Goal: Task Accomplishment & Management: Use online tool/utility

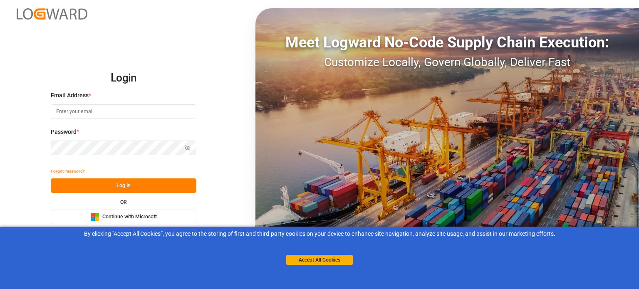
click at [105, 113] on input at bounding box center [124, 111] width 146 height 15
type input "[EMAIL_ADDRESS][DOMAIN_NAME]"
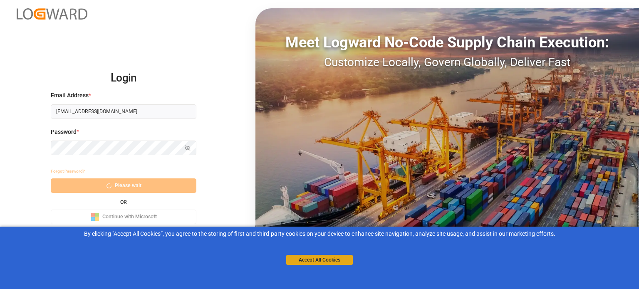
click at [313, 259] on button "Accept All Cookies" at bounding box center [319, 260] width 67 height 10
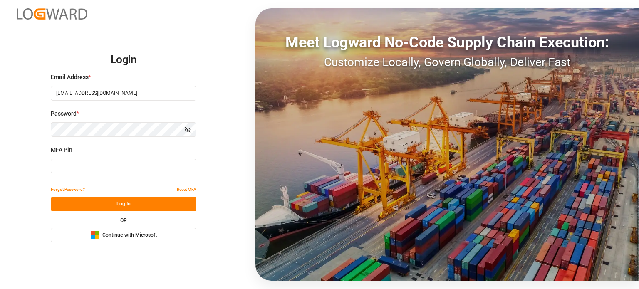
type input "935480"
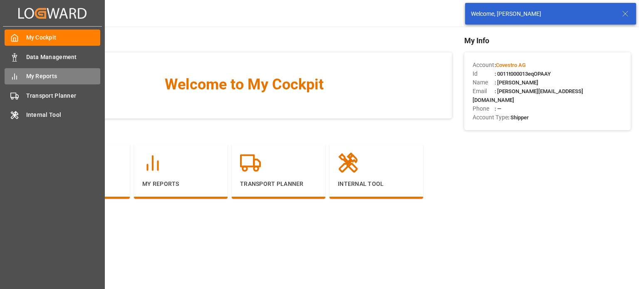
click at [15, 73] on icon at bounding box center [14, 76] width 8 height 8
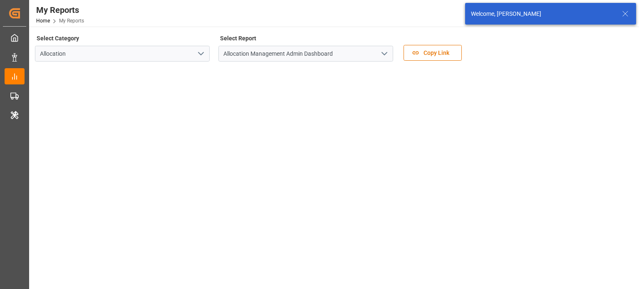
click at [203, 52] on icon "open menu" at bounding box center [201, 54] width 10 height 10
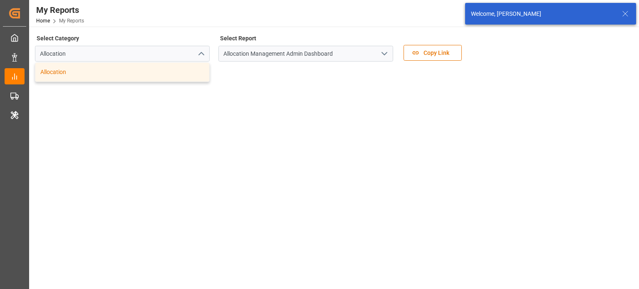
click at [196, 18] on div "My Reports Home My Reports Covestro AG 0 Notifications Only show unread All Wat…" at bounding box center [331, 13] width 616 height 27
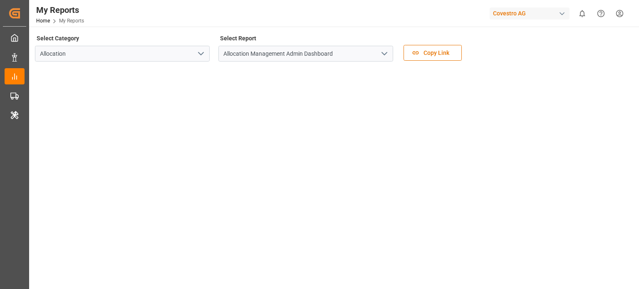
click at [383, 51] on icon "open menu" at bounding box center [385, 54] width 10 height 10
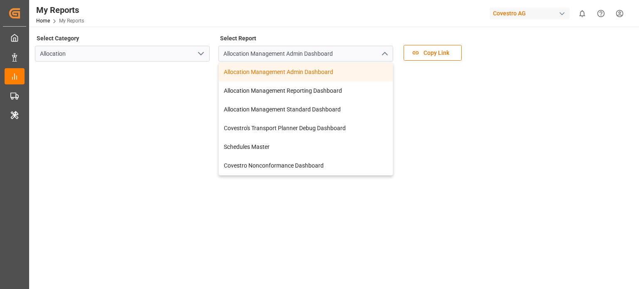
click at [369, 26] on div "My Reports Home My Reports Covestro AG 0 Notifications Only show unread All Wat…" at bounding box center [331, 13] width 616 height 27
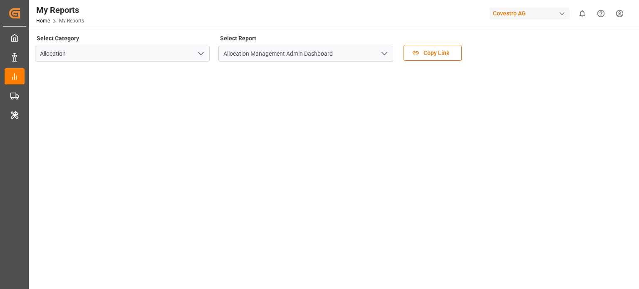
click at [36, 174] on iframe at bounding box center [333, 230] width 595 height 324
click at [32, 149] on main "Select Category Allocation Select Report Allocation Management Admin Dashboard …" at bounding box center [333, 212] width 609 height 360
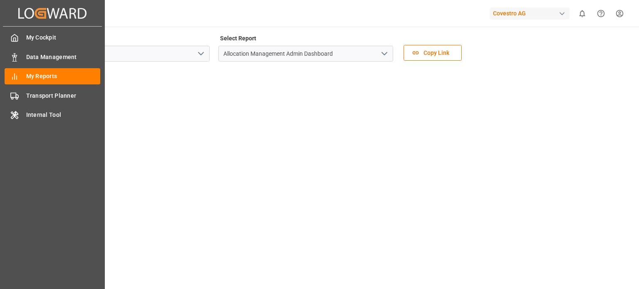
click at [25, 105] on div "My Cockpit My Cockpit Data Management Data Management My Reports My Reports Tra…" at bounding box center [52, 156] width 99 height 258
click at [24, 109] on div "Internal Tool Internal Tool" at bounding box center [53, 115] width 96 height 16
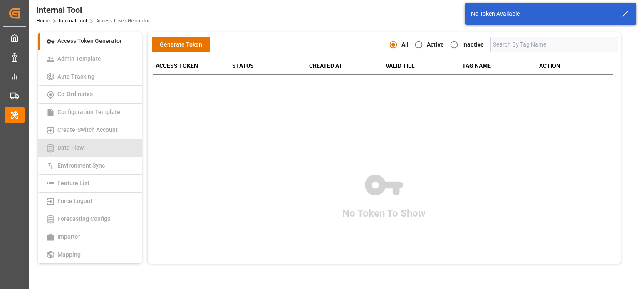
scroll to position [166, 0]
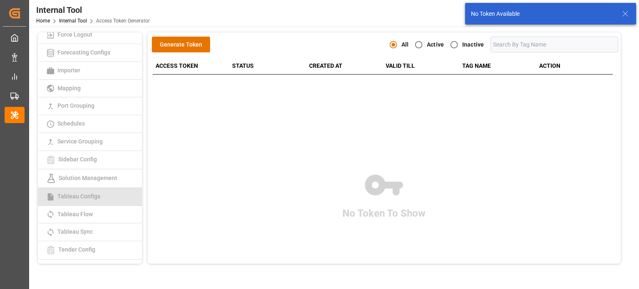
click at [83, 198] on span "Tableau Configs" at bounding box center [79, 196] width 48 height 7
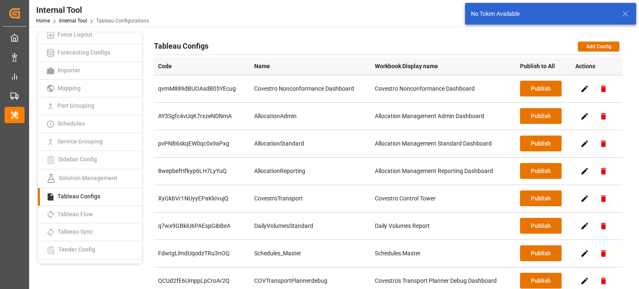
click at [292, 42] on div "Tableau Configs Add Config" at bounding box center [388, 47] width 469 height 16
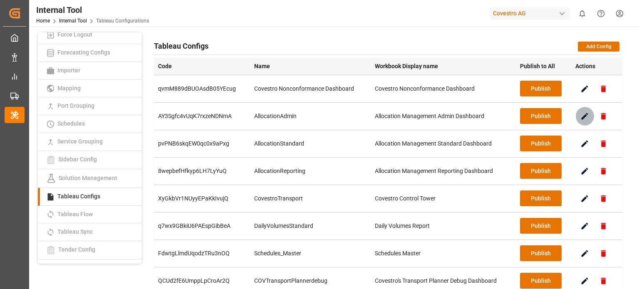
click at [587, 112] on icon "button" at bounding box center [585, 116] width 9 height 9
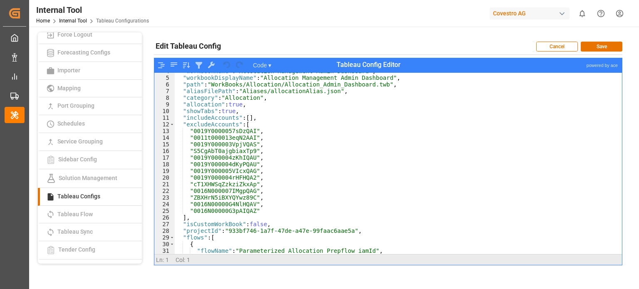
scroll to position [25, 0]
click at [285, 82] on div ""workbookName" : "Allocation Management Admin Dashboard" , "workbookDisplayName…" at bounding box center [396, 165] width 445 height 195
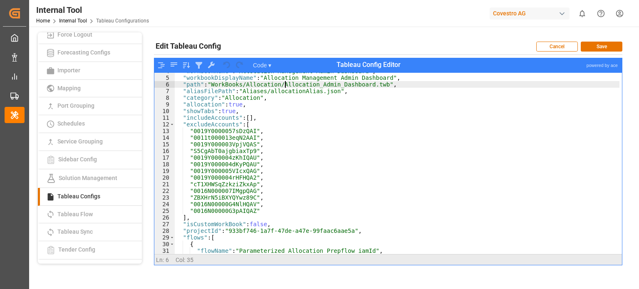
click at [285, 82] on div ""workbookName" : "Allocation Management Admin Dashboard" , "workbookDisplayName…" at bounding box center [396, 165] width 445 height 195
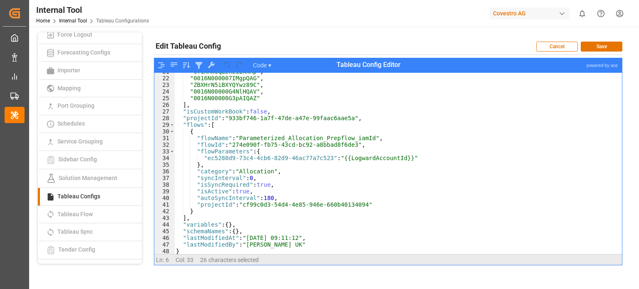
scroll to position [138, 0]
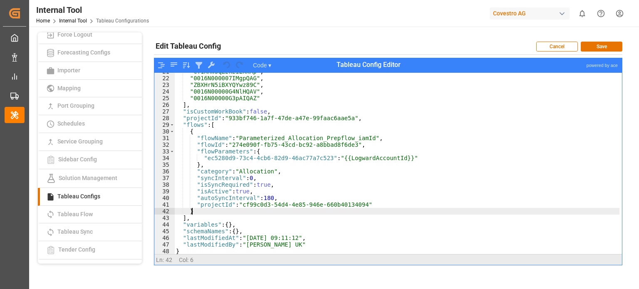
click at [282, 211] on div ""cT1XHWSqZzkziZkxAp" , "0016N000007IMgpQAG" , "ZBXHrN5iBXYQYwz89C" , "0016N0000…" at bounding box center [396, 165] width 445 height 195
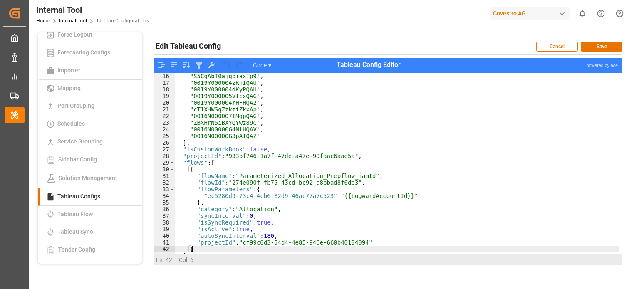
scroll to position [75, 0]
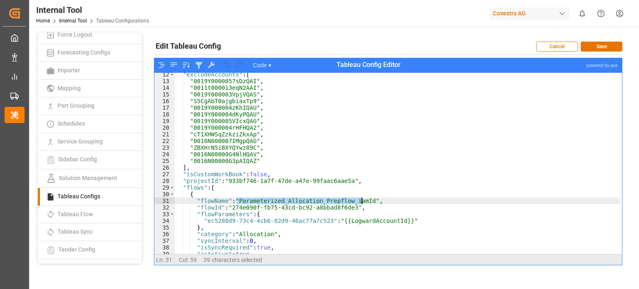
drag, startPoint x: 237, startPoint y: 200, endPoint x: 363, endPoint y: 199, distance: 126.1
click at [363, 199] on div ""excludeAccounts" : [ "0019Y0000057sDzQAI" , "0011t000013eqN2AAI" , "0019Y00000…" at bounding box center [396, 168] width 445 height 195
type textarea ""flowName": "Parameterized_Allocation_Prepflow_iamId","
click at [560, 48] on button "Cancel" at bounding box center [558, 47] width 42 height 10
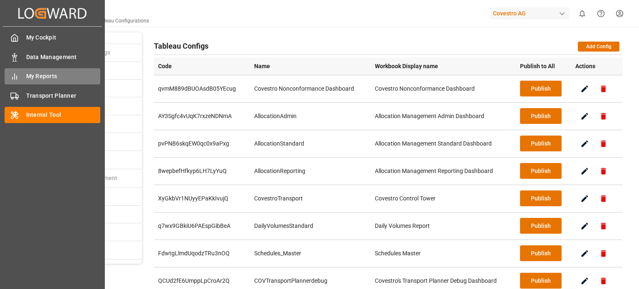
click at [31, 73] on span "My Reports" at bounding box center [63, 76] width 75 height 9
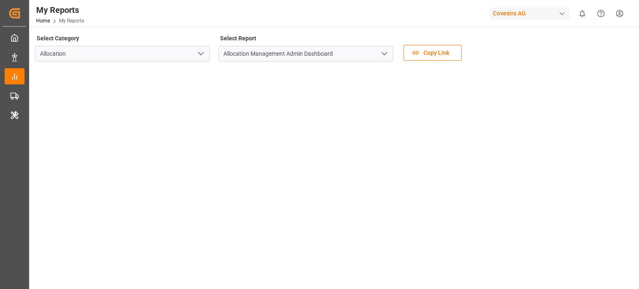
click at [381, 22] on div "My Reports Home My Reports Covestro AG 0 Notifications Only show unread All Wat…" at bounding box center [331, 13] width 616 height 27
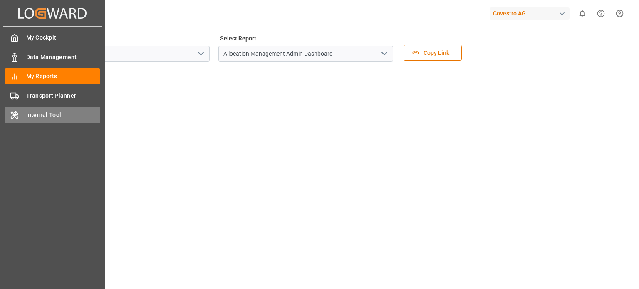
click at [18, 117] on icon at bounding box center [14, 115] width 8 height 8
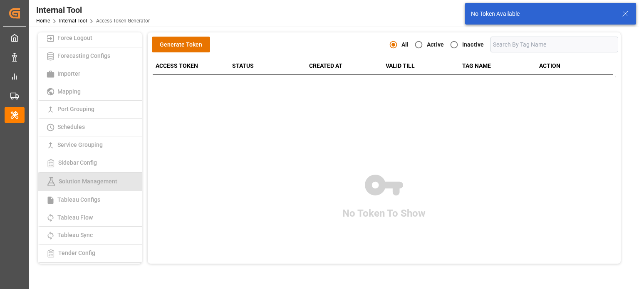
scroll to position [166, 0]
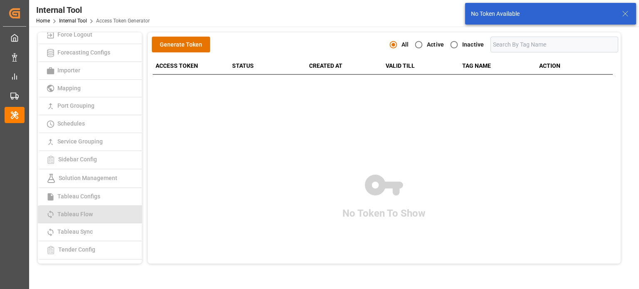
click at [89, 210] on link "Tableau Flow" at bounding box center [90, 215] width 104 height 18
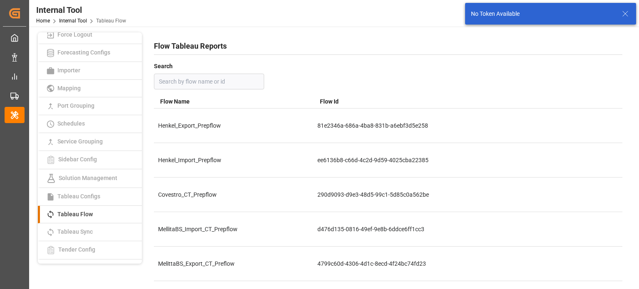
click at [209, 78] on input "text" at bounding box center [209, 82] width 110 height 16
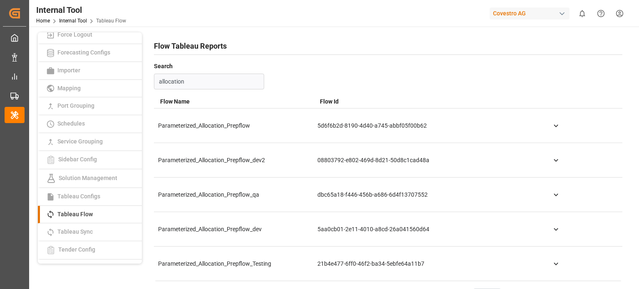
type input "allocation"
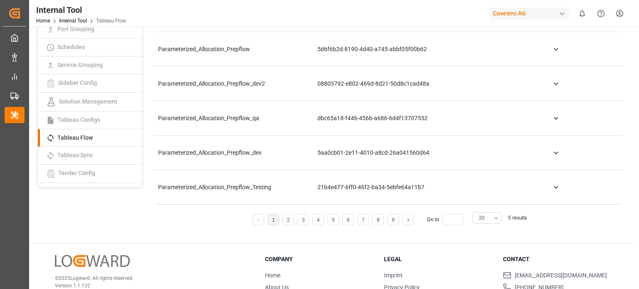
scroll to position [83, 0]
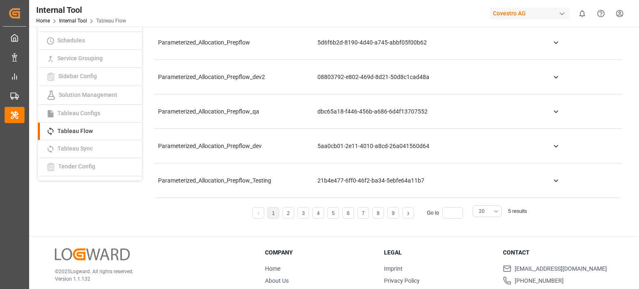
click at [503, 210] on div "20" at bounding box center [488, 212] width 42 height 12
click at [485, 214] on button "20" at bounding box center [487, 212] width 29 height 12
click at [482, 257] on div "100" at bounding box center [487, 256] width 28 height 25
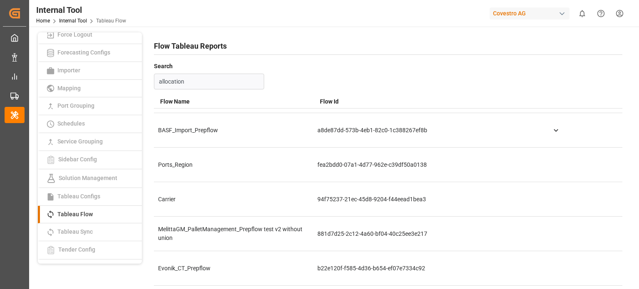
scroll to position [541, 0]
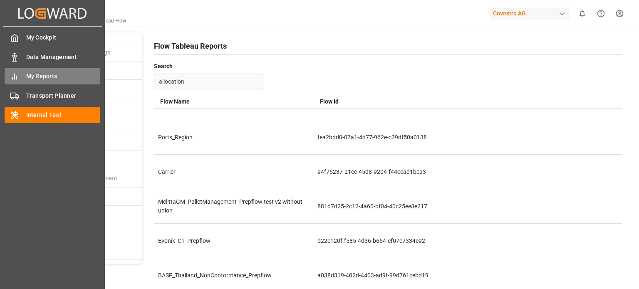
click at [18, 77] on icon at bounding box center [14, 76] width 8 height 8
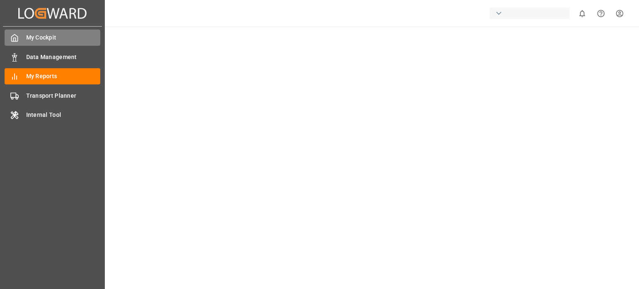
click at [14, 40] on icon at bounding box center [14, 38] width 8 height 8
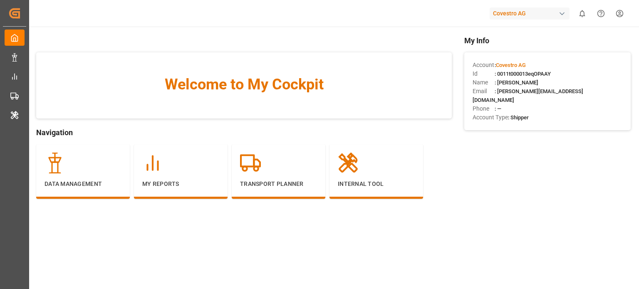
click at [510, 72] on span ": 0011t000013eqOPAAY" at bounding box center [523, 74] width 56 height 6
copy span "0011t000013eqOPAAY"
click at [530, 78] on div "Id : 0011t000013eqOPAAY" at bounding box center [548, 74] width 150 height 9
click at [559, 73] on div "Id : 0011t000013eqOPAAY" at bounding box center [548, 74] width 150 height 9
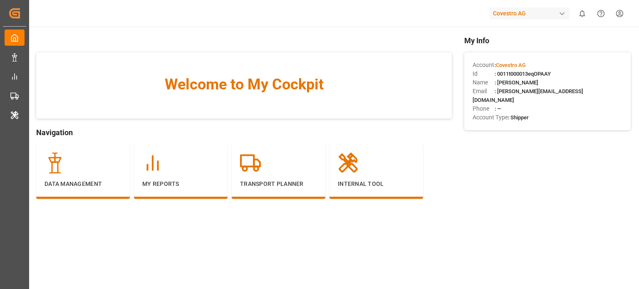
click at [537, 95] on div "Email : yeshash.gowda@logward.com" at bounding box center [548, 95] width 150 height 17
click at [420, 28] on div "Welcome to My Cockpit Navigation Data Management My Reports Transport Planner I…" at bounding box center [333, 207] width 611 height 361
